Goal: Task Accomplishment & Management: Use online tool/utility

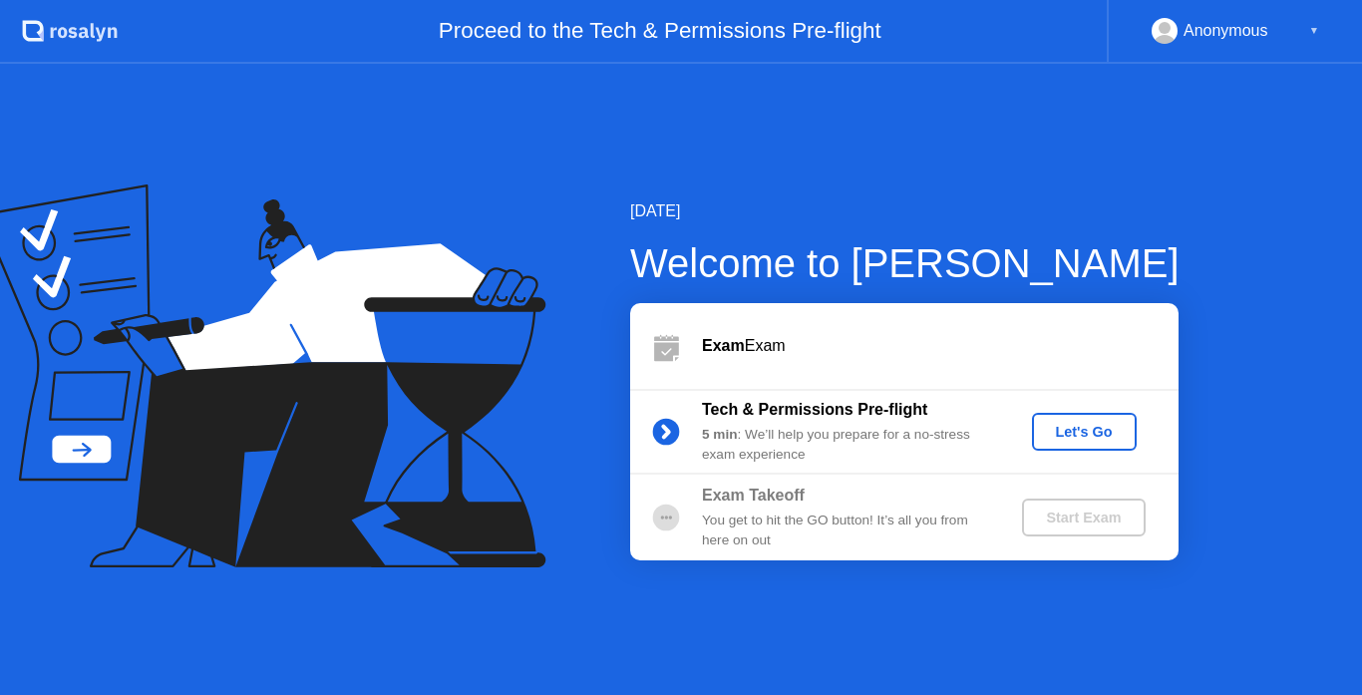
click at [1122, 433] on div "Let's Go" at bounding box center [1084, 432] width 89 height 16
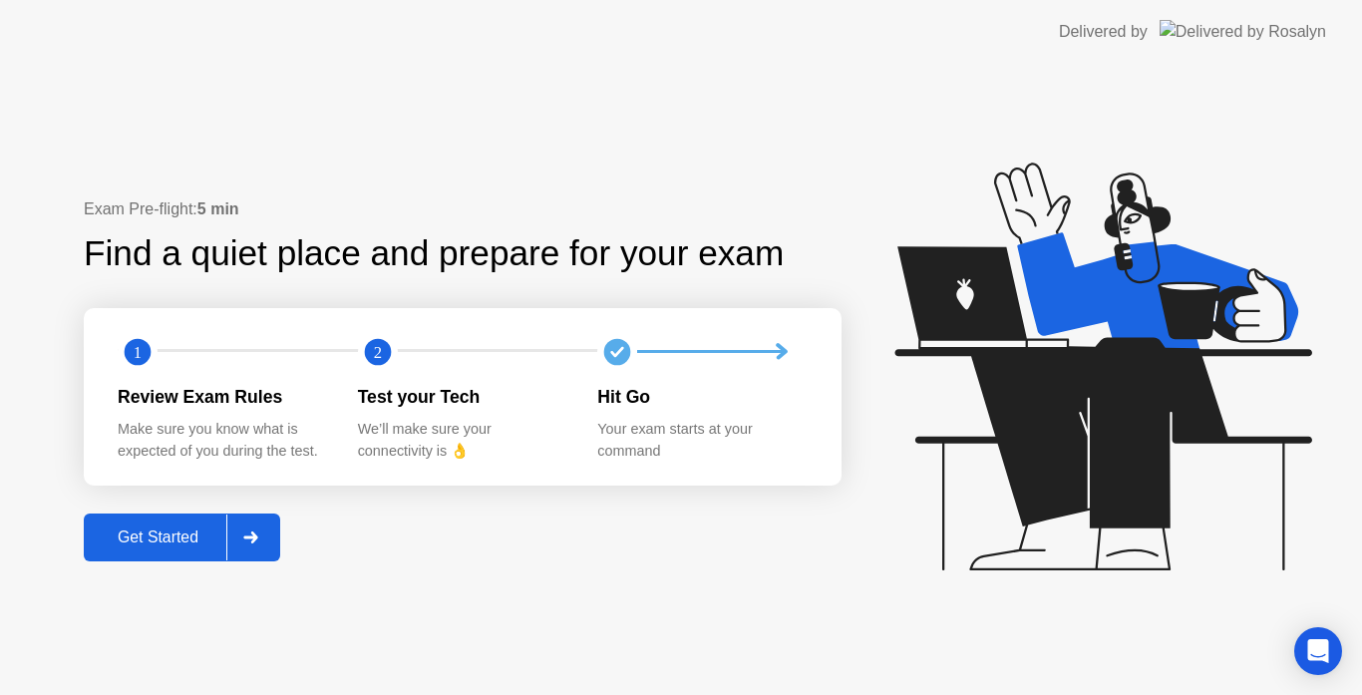
click at [170, 520] on button "Get Started" at bounding box center [182, 537] width 196 height 48
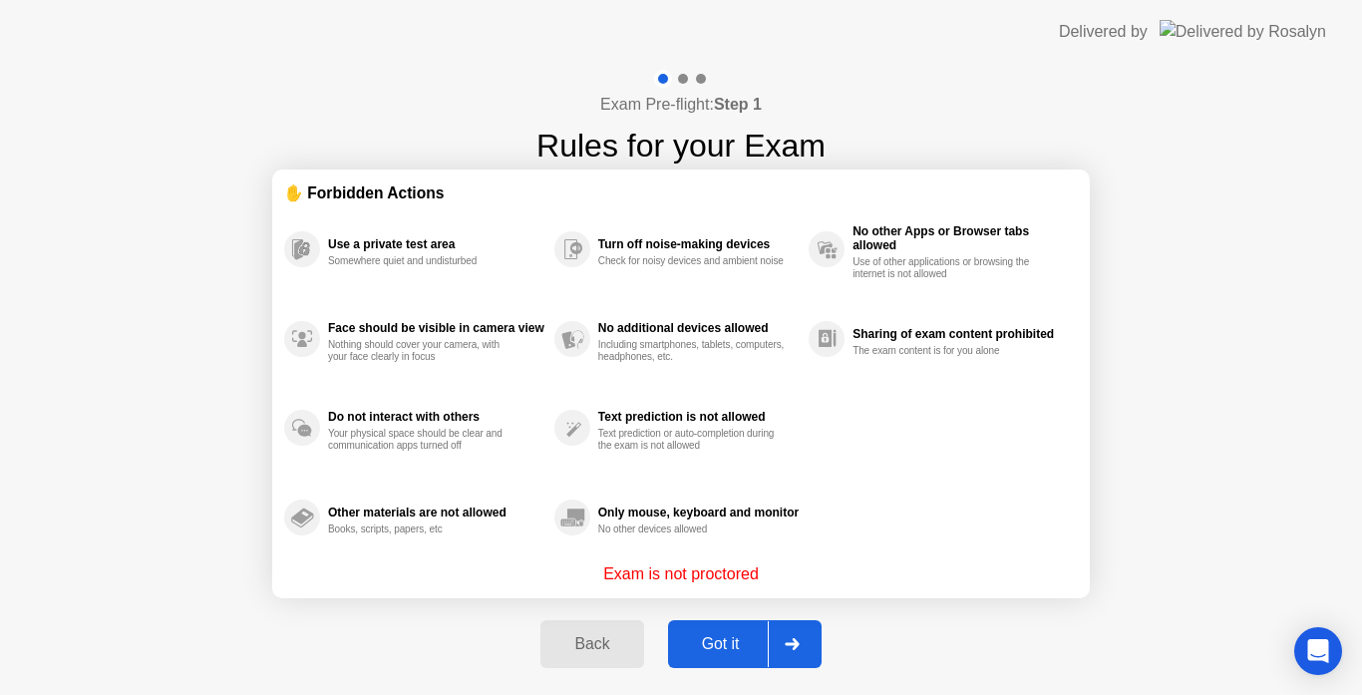
click at [712, 663] on button "Got it" at bounding box center [745, 644] width 154 height 48
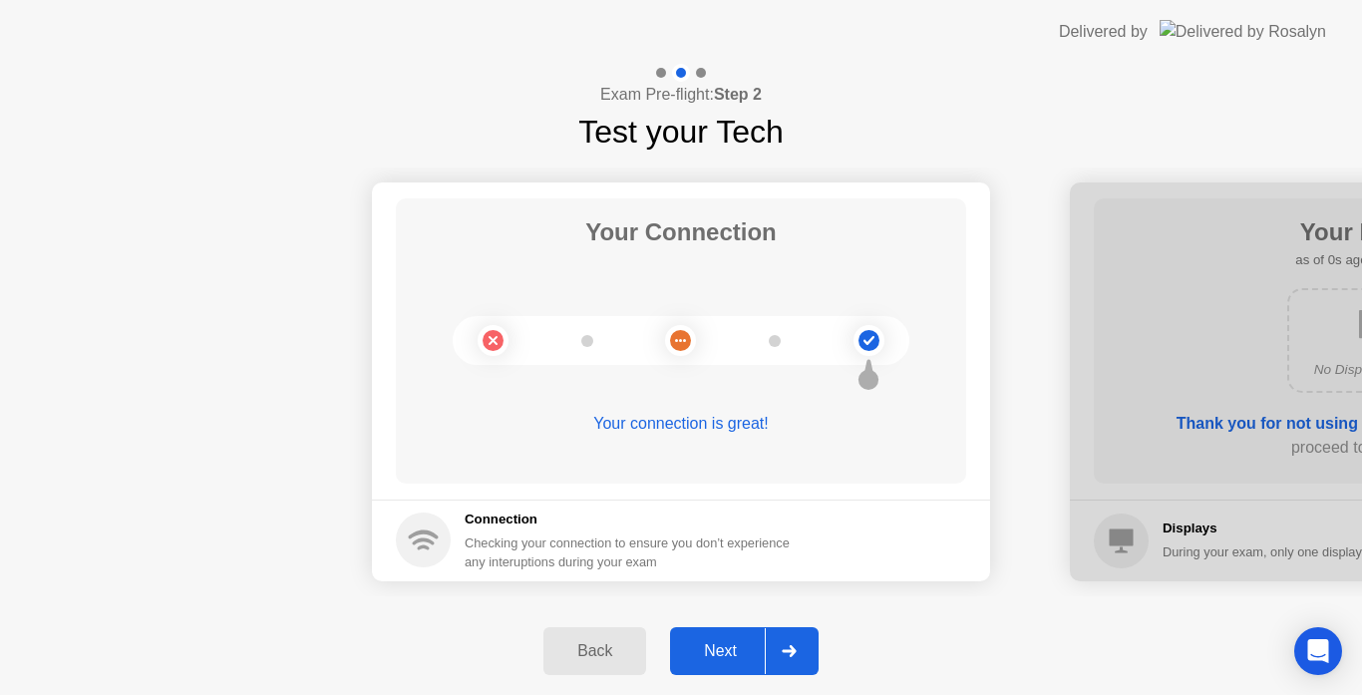
click at [712, 663] on button "Next" at bounding box center [744, 651] width 149 height 48
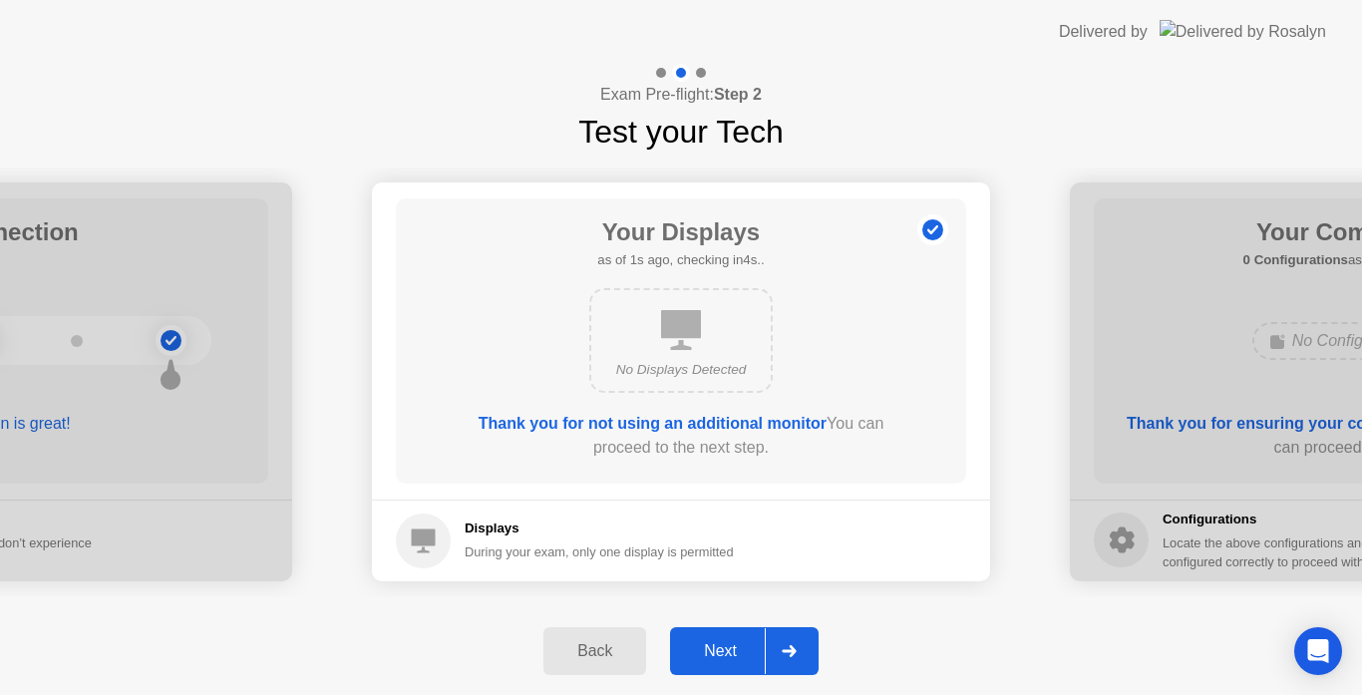
click at [712, 663] on button "Next" at bounding box center [744, 651] width 149 height 48
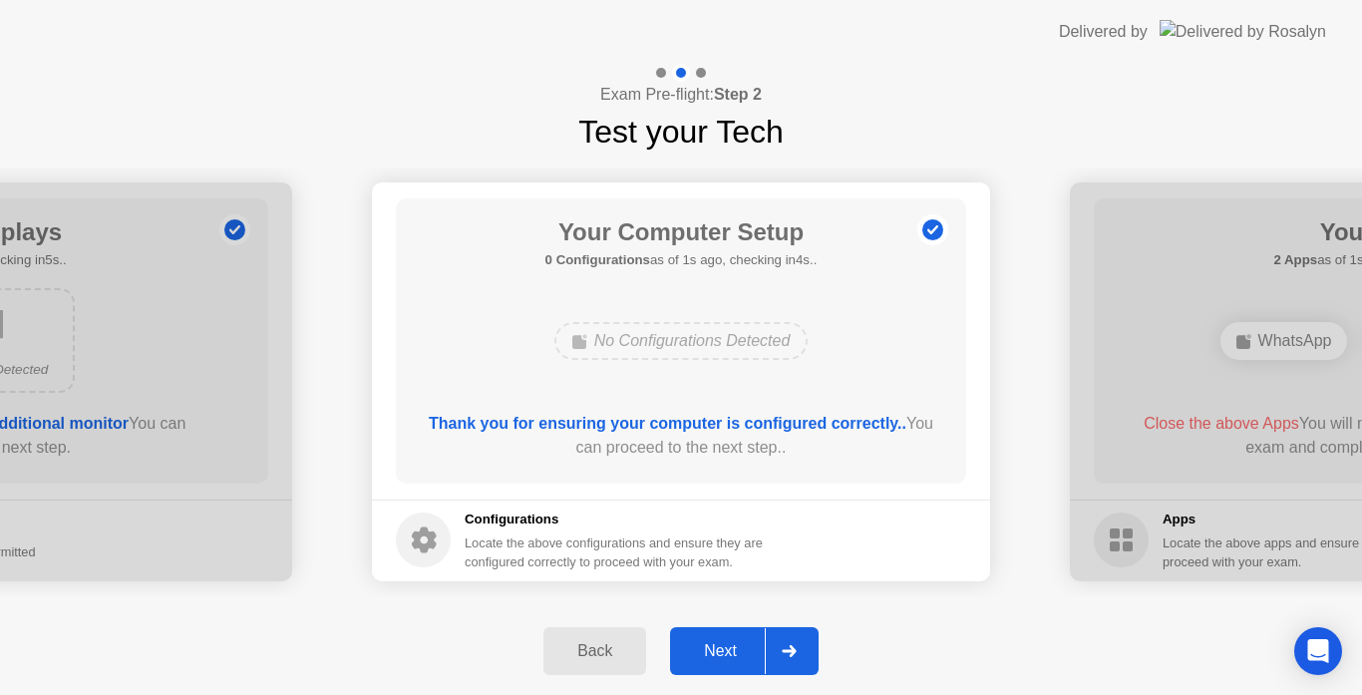
click at [712, 663] on button "Next" at bounding box center [744, 651] width 149 height 48
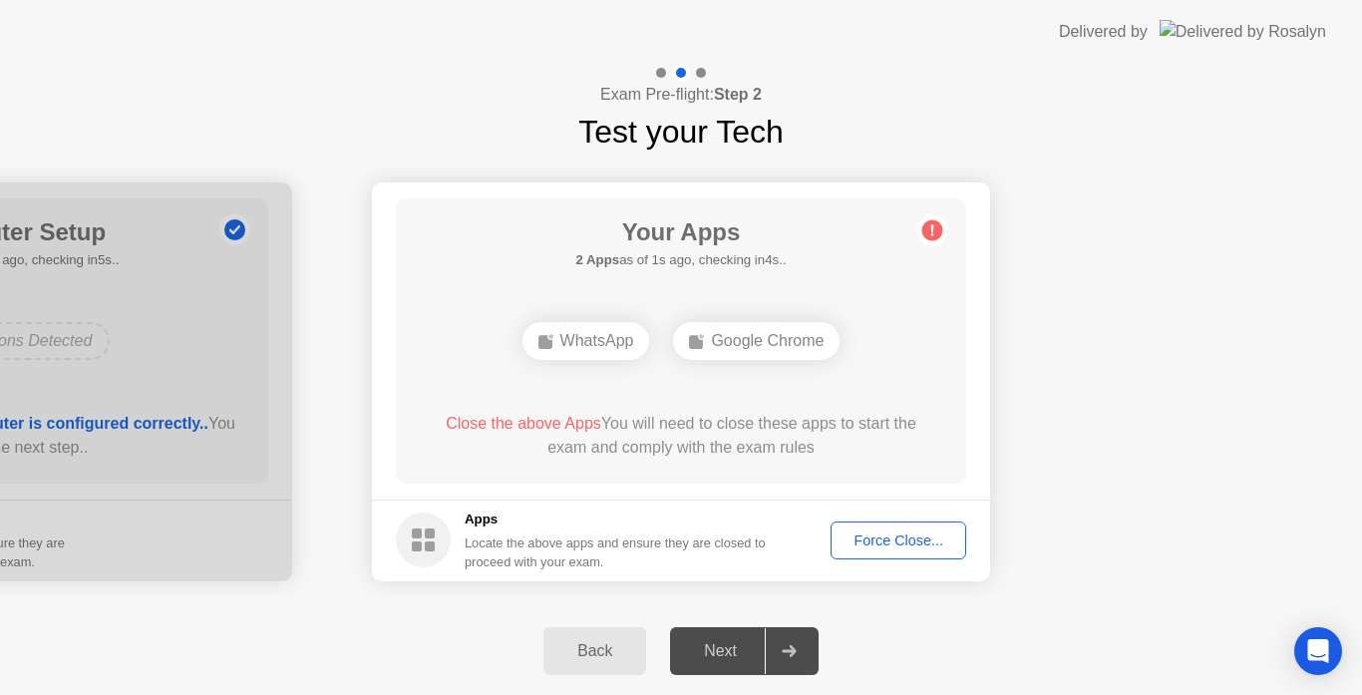
click at [1110, 150] on div "Exam Pre-flight: Step 2 Test your Tech" at bounding box center [681, 110] width 1362 height 92
click at [877, 532] on div "Force Close..." at bounding box center [898, 540] width 122 height 16
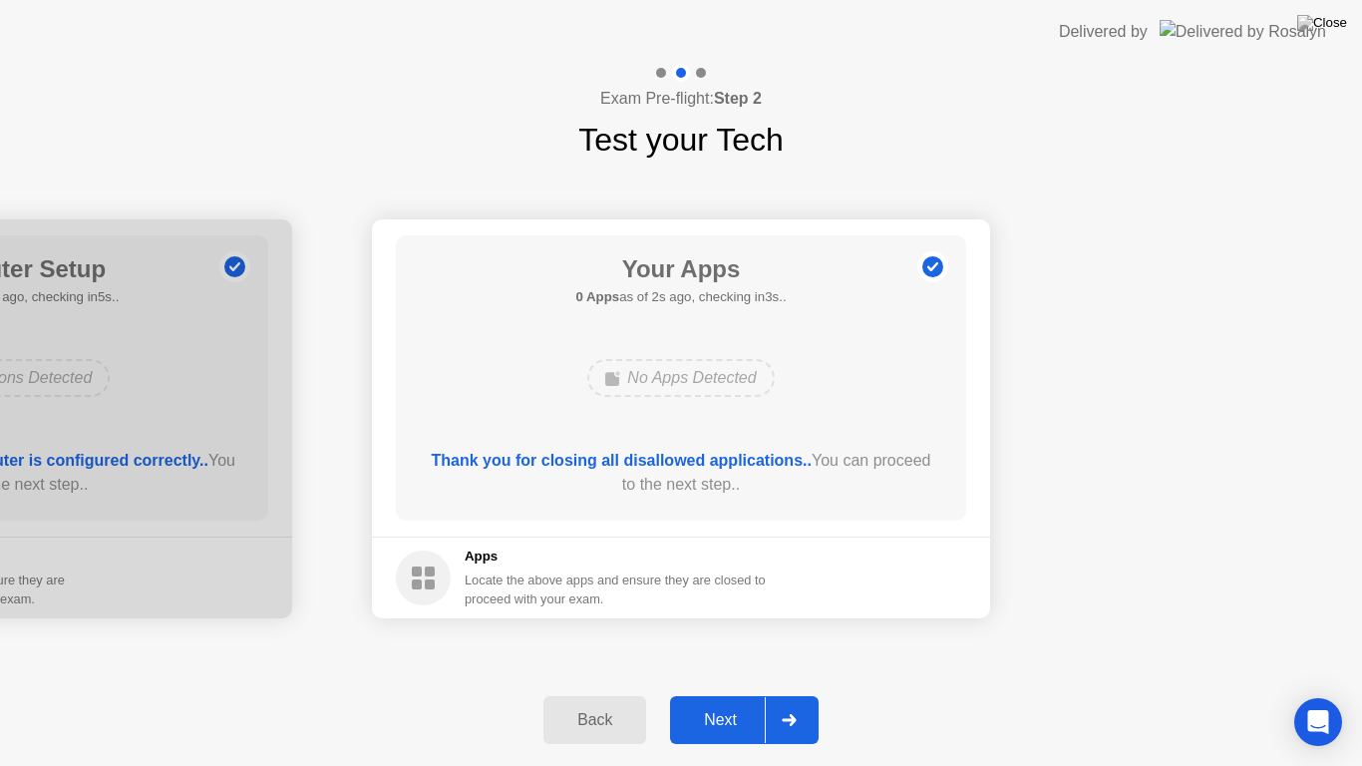
click at [758, 694] on div "Next" at bounding box center [720, 720] width 89 height 18
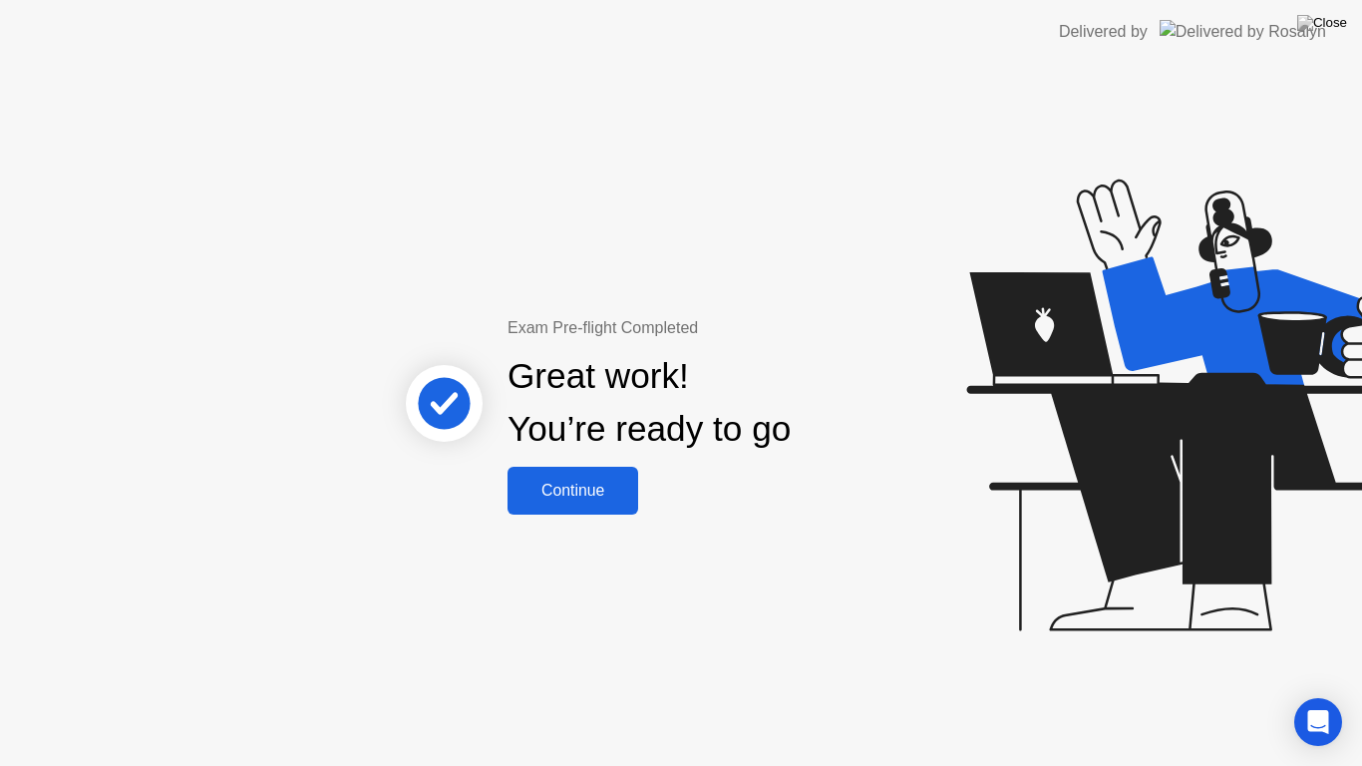
click at [614, 499] on div "Continue" at bounding box center [572, 490] width 119 height 18
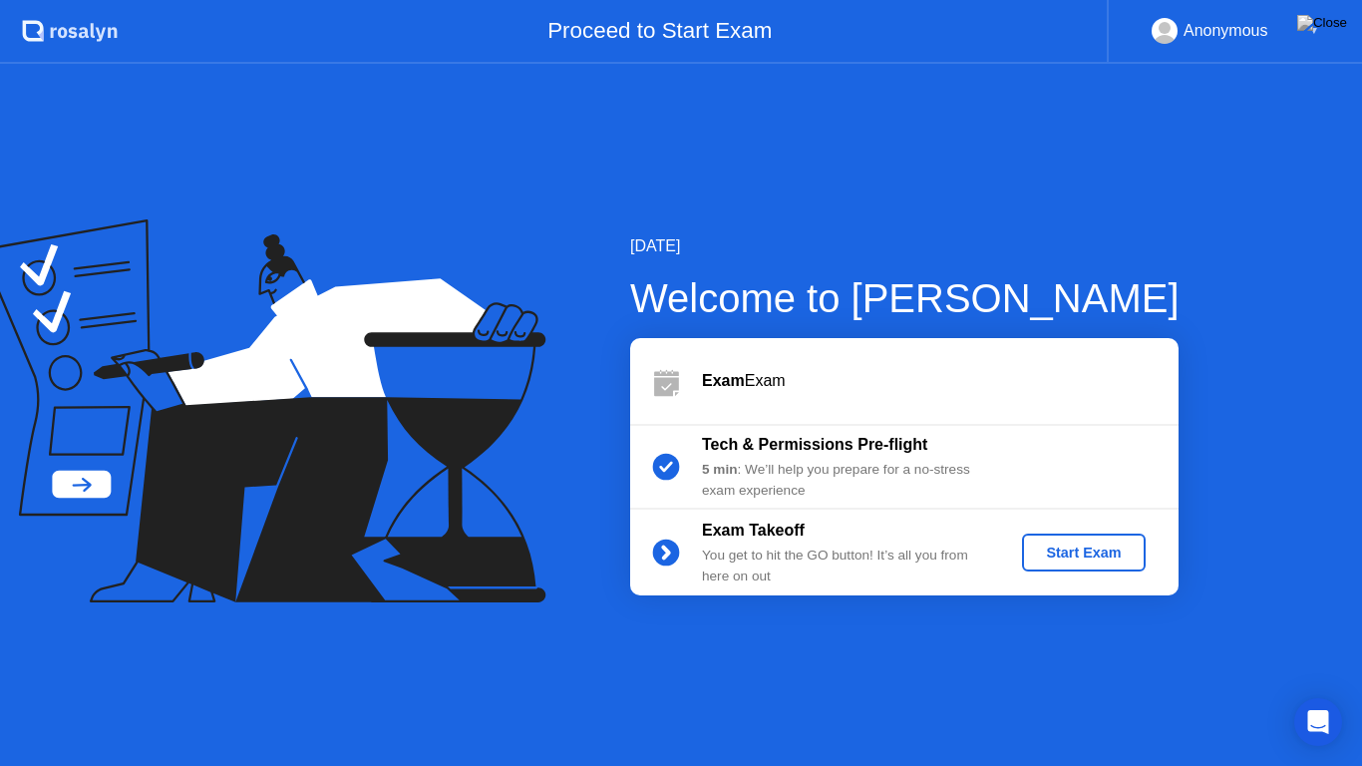
click at [1102, 538] on button "Start Exam" at bounding box center [1083, 552] width 123 height 38
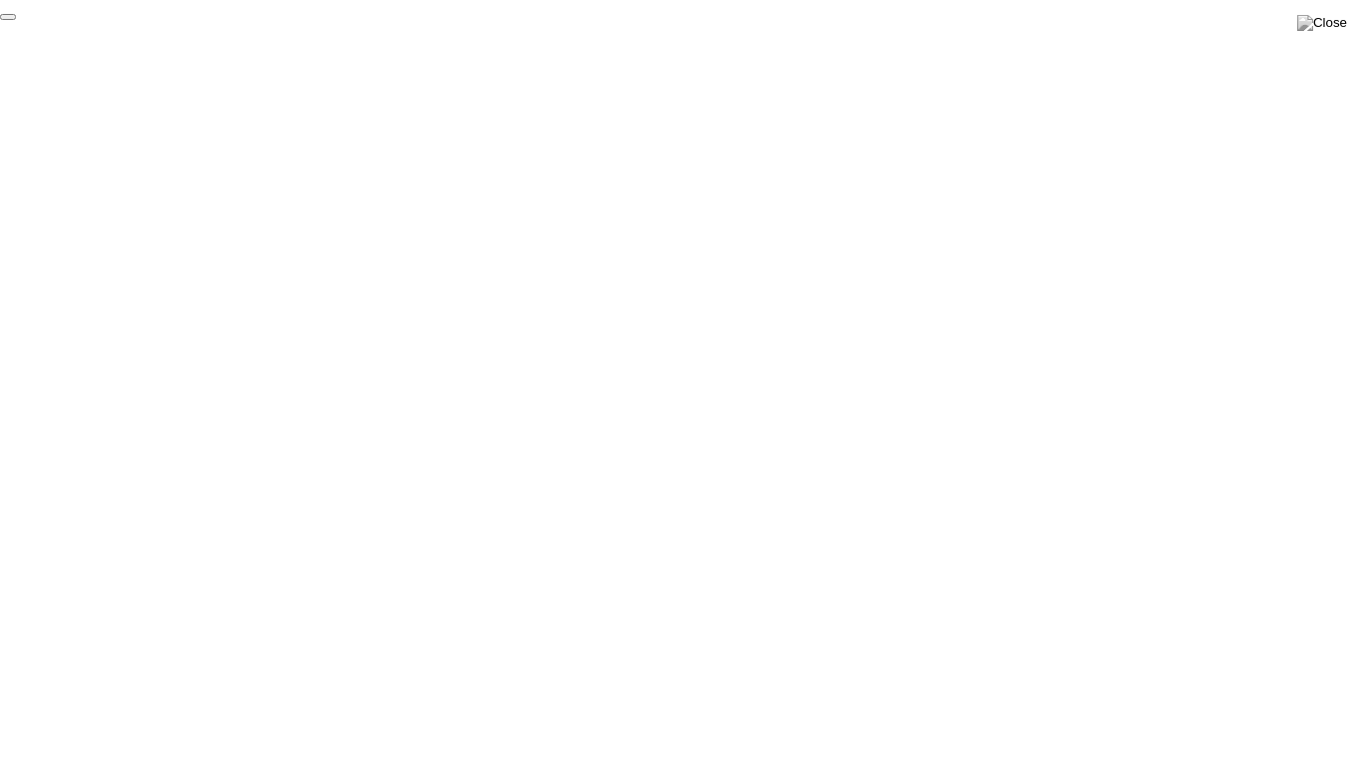
click at [16, 20] on button "End Proctoring Session" at bounding box center [8, 17] width 16 height 6
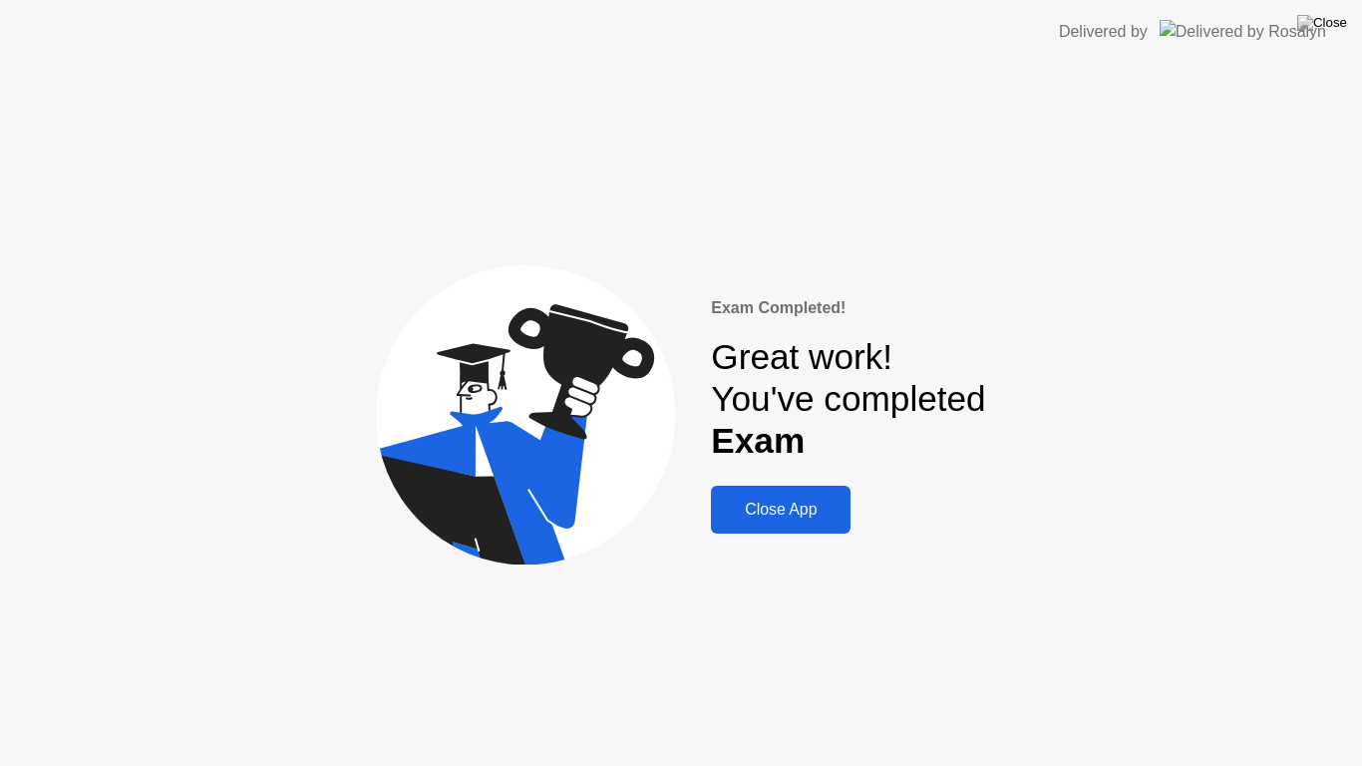
click at [794, 518] on div "Close App" at bounding box center [781, 509] width 128 height 18
